Goal: Navigation & Orientation: Find specific page/section

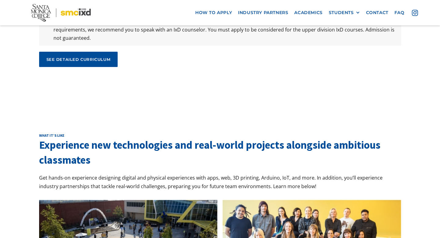
scroll to position [2129, 0]
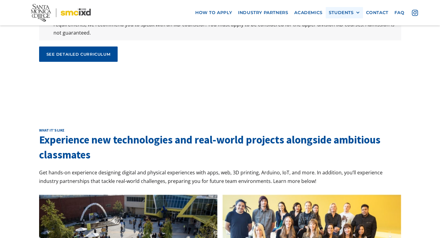
click at [340, 12] on div "STUDENTS" at bounding box center [341, 12] width 25 height 5
click at [337, 25] on link "GRAD SHOW 2025" at bounding box center [356, 23] width 55 height 11
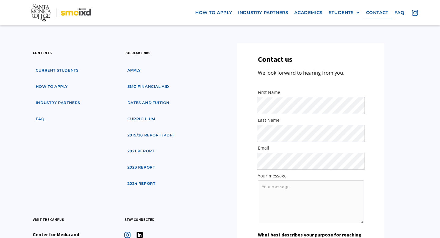
scroll to position [690, 0]
click at [64, 65] on link "Current students" at bounding box center [57, 70] width 49 height 11
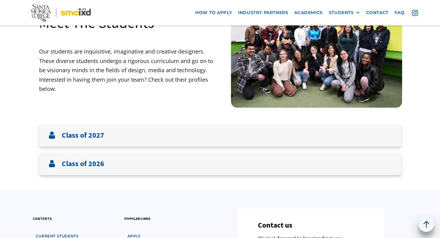
scroll to position [54, 0]
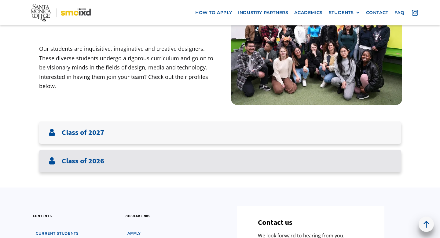
click at [92, 160] on h3 "Class of 2026" at bounding box center [83, 160] width 42 height 9
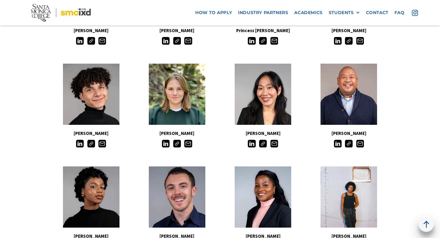
scroll to position [280, 0]
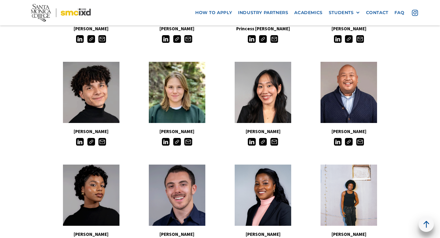
click at [263, 140] on img at bounding box center [263, 142] width 8 height 8
